Goal: Information Seeking & Learning: Understand process/instructions

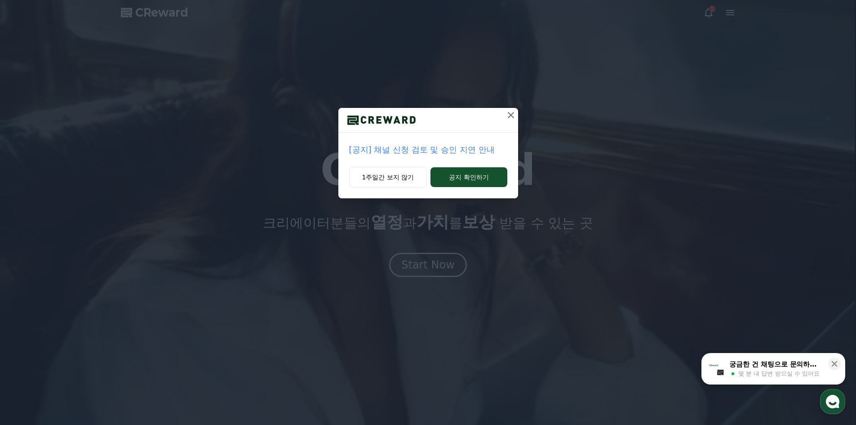
click at [465, 151] on p "[공지] 채널 신청 검토 및 승인 지연 안내" at bounding box center [428, 149] width 158 height 13
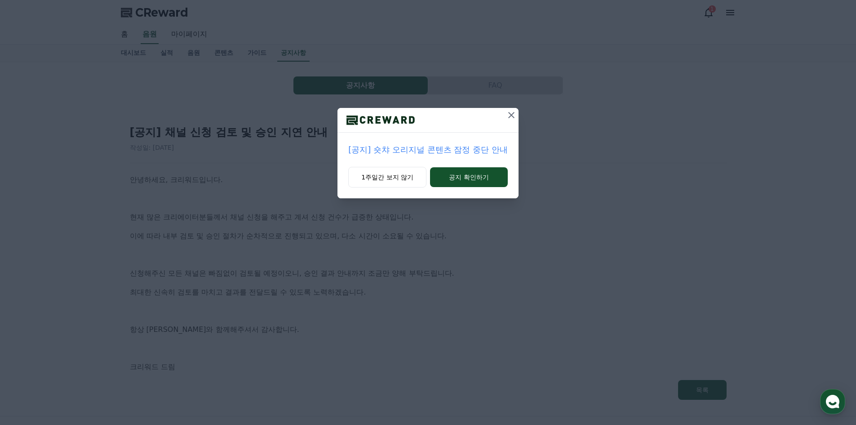
click at [512, 113] on icon at bounding box center [511, 115] width 11 height 11
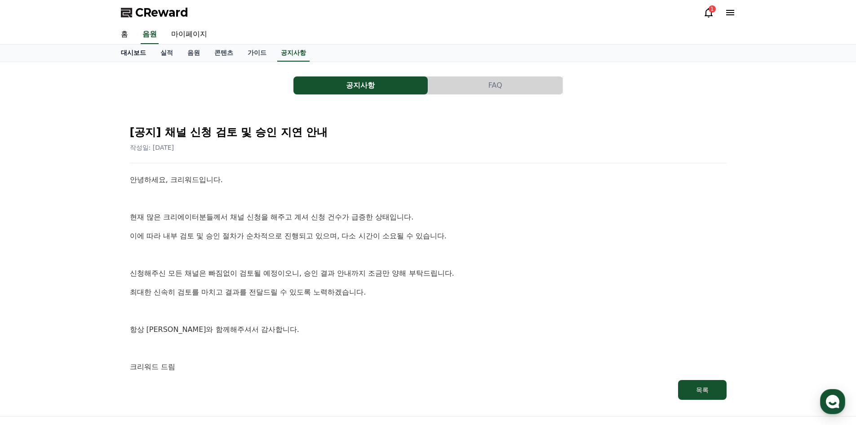
click at [139, 53] on link "대시보드" at bounding box center [134, 52] width 40 height 17
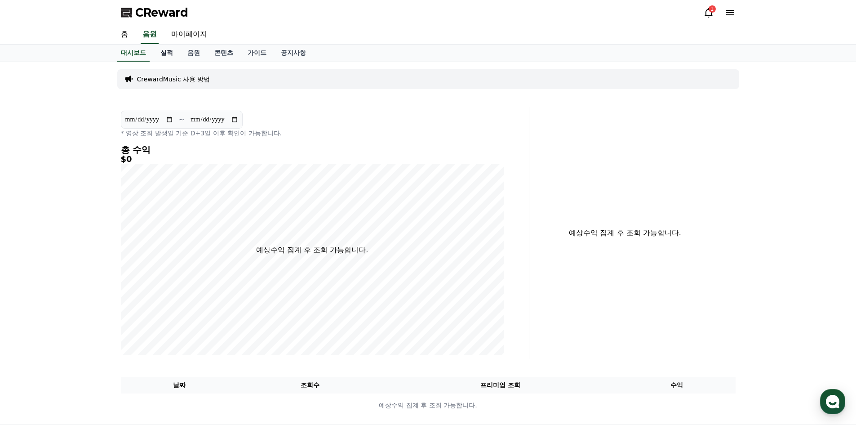
click at [169, 51] on link "실적" at bounding box center [166, 52] width 27 height 17
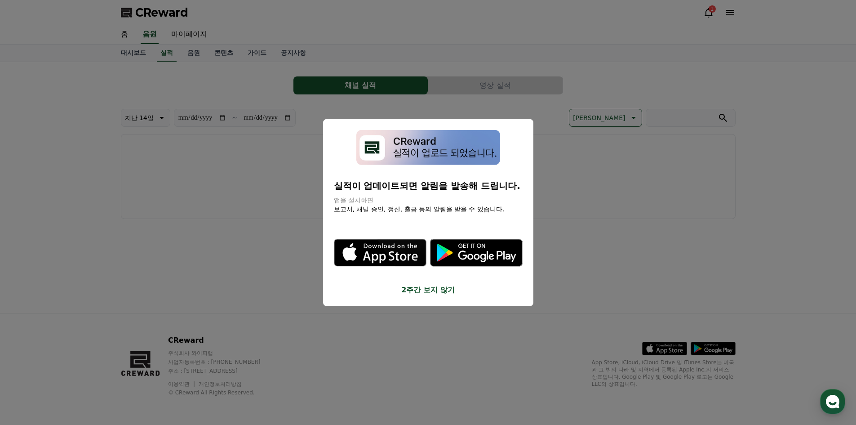
click at [187, 46] on button "close modal" at bounding box center [428, 212] width 856 height 425
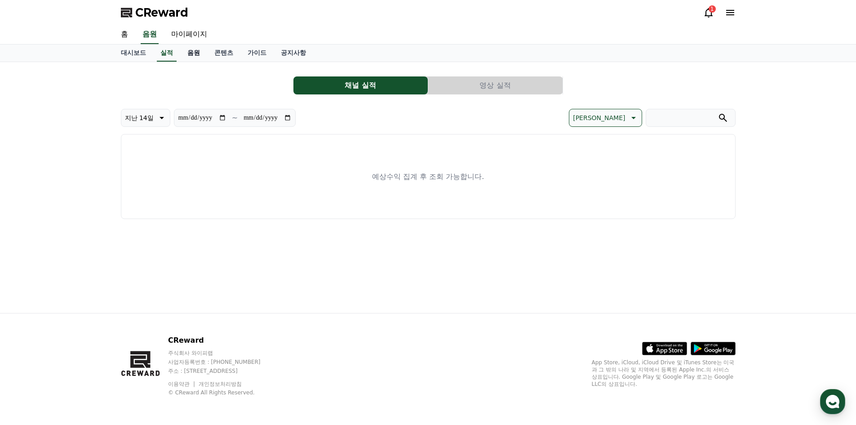
click at [202, 54] on link "음원" at bounding box center [193, 52] width 27 height 17
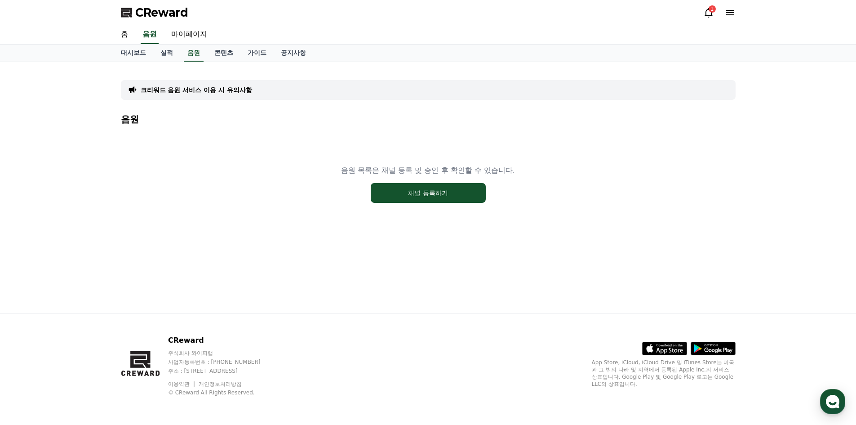
click at [216, 89] on p "크리워드 음원 서비스 이용 시 유의사항" at bounding box center [196, 89] width 111 height 9
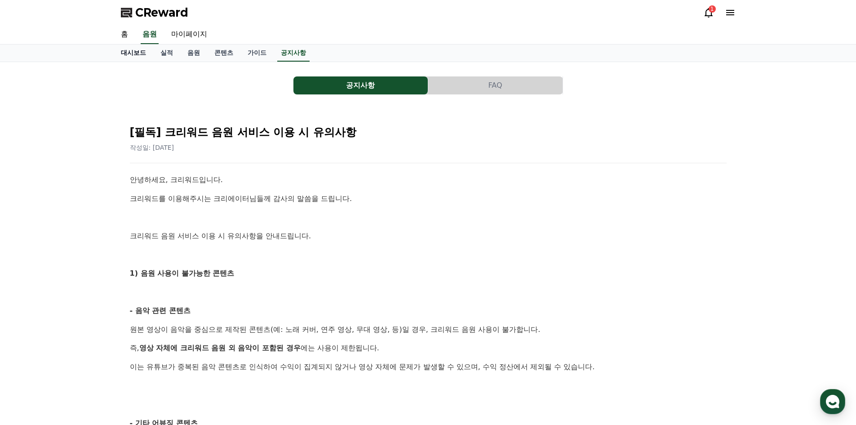
click at [136, 54] on link "대시보드" at bounding box center [134, 52] width 40 height 17
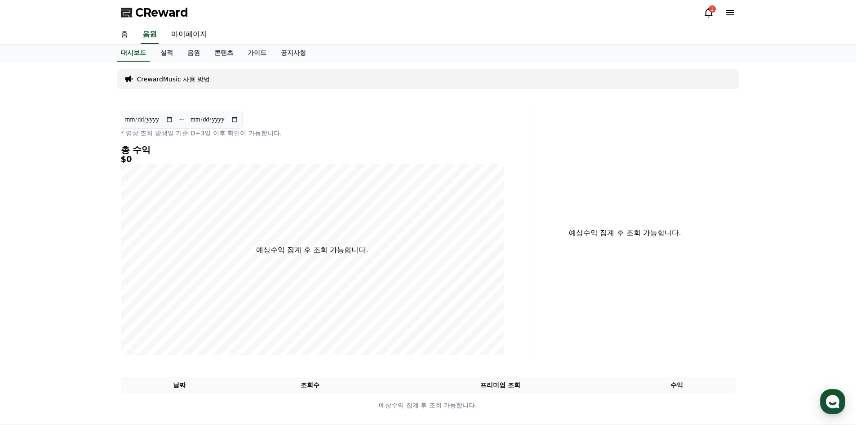
click at [132, 39] on link "홈" at bounding box center [125, 34] width 22 height 19
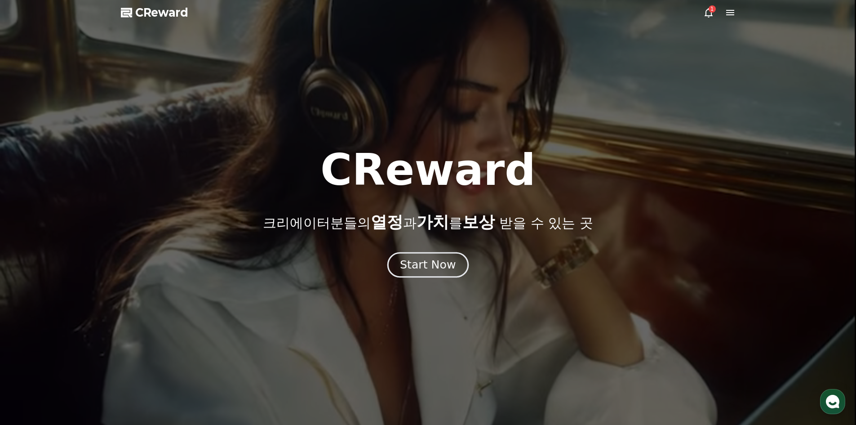
click at [451, 260] on div "Start Now" at bounding box center [428, 264] width 56 height 15
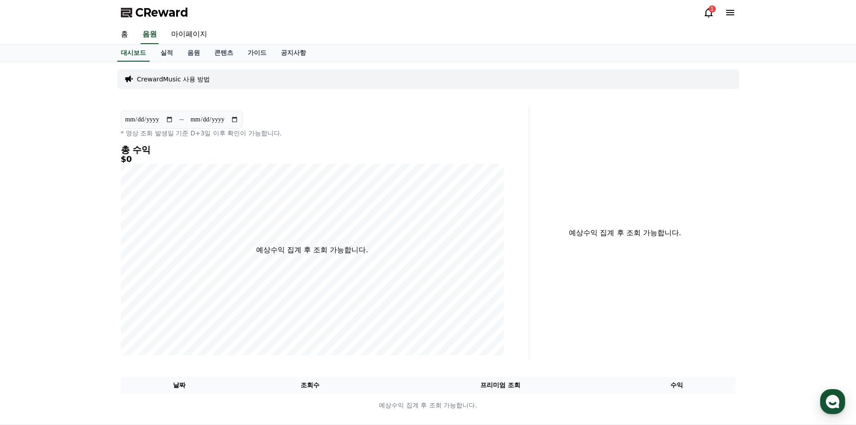
click at [704, 9] on icon at bounding box center [708, 12] width 11 height 11
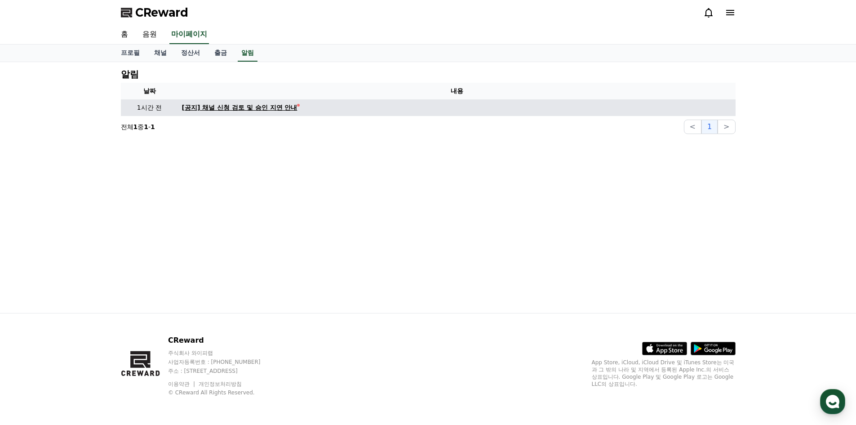
click at [261, 110] on div "[공지] 채널 신청 검토 및 승인 지연 안내" at bounding box center [240, 107] width 116 height 9
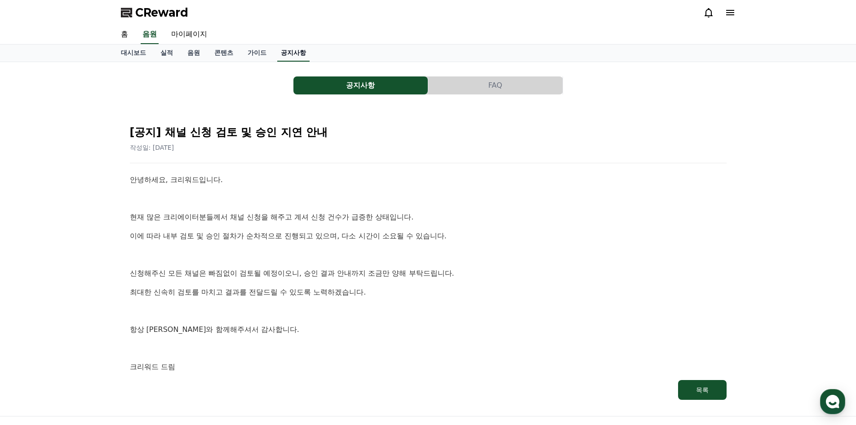
click at [286, 52] on link "공지사항" at bounding box center [293, 52] width 32 height 17
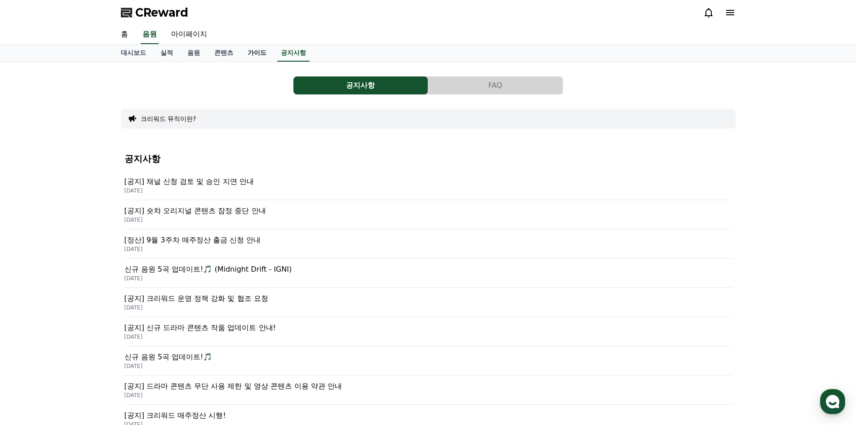
click at [257, 53] on link "가이드" at bounding box center [256, 52] width 33 height 17
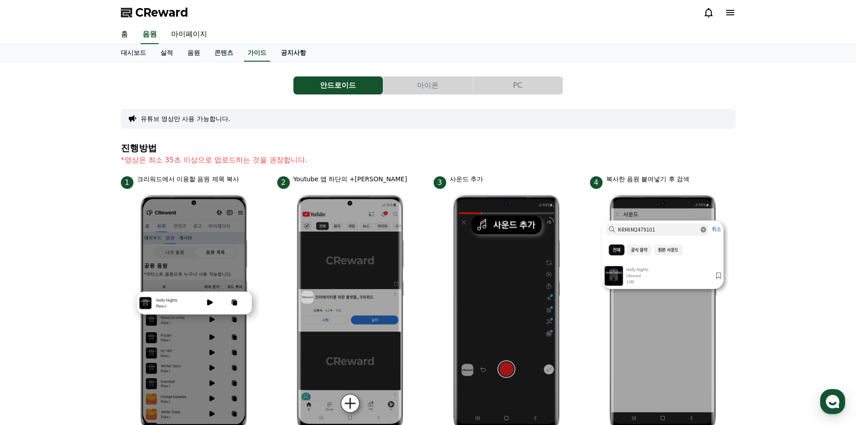
click at [300, 54] on link "공지사항" at bounding box center [294, 52] width 40 height 17
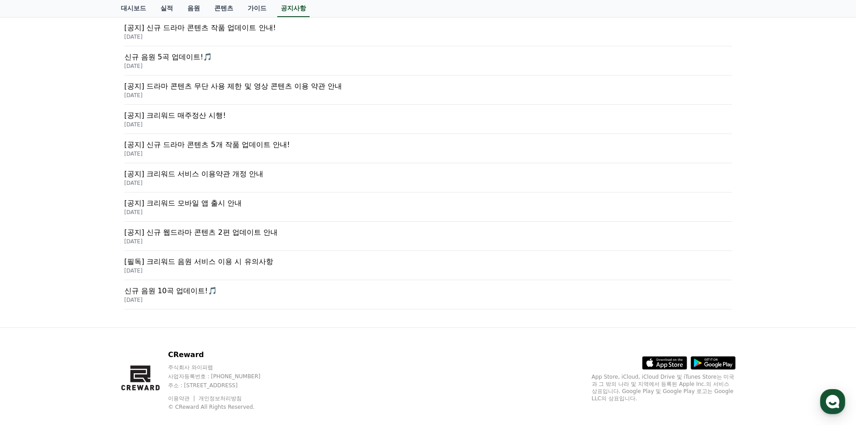
scroll to position [314, 0]
